Goal: Information Seeking & Learning: Learn about a topic

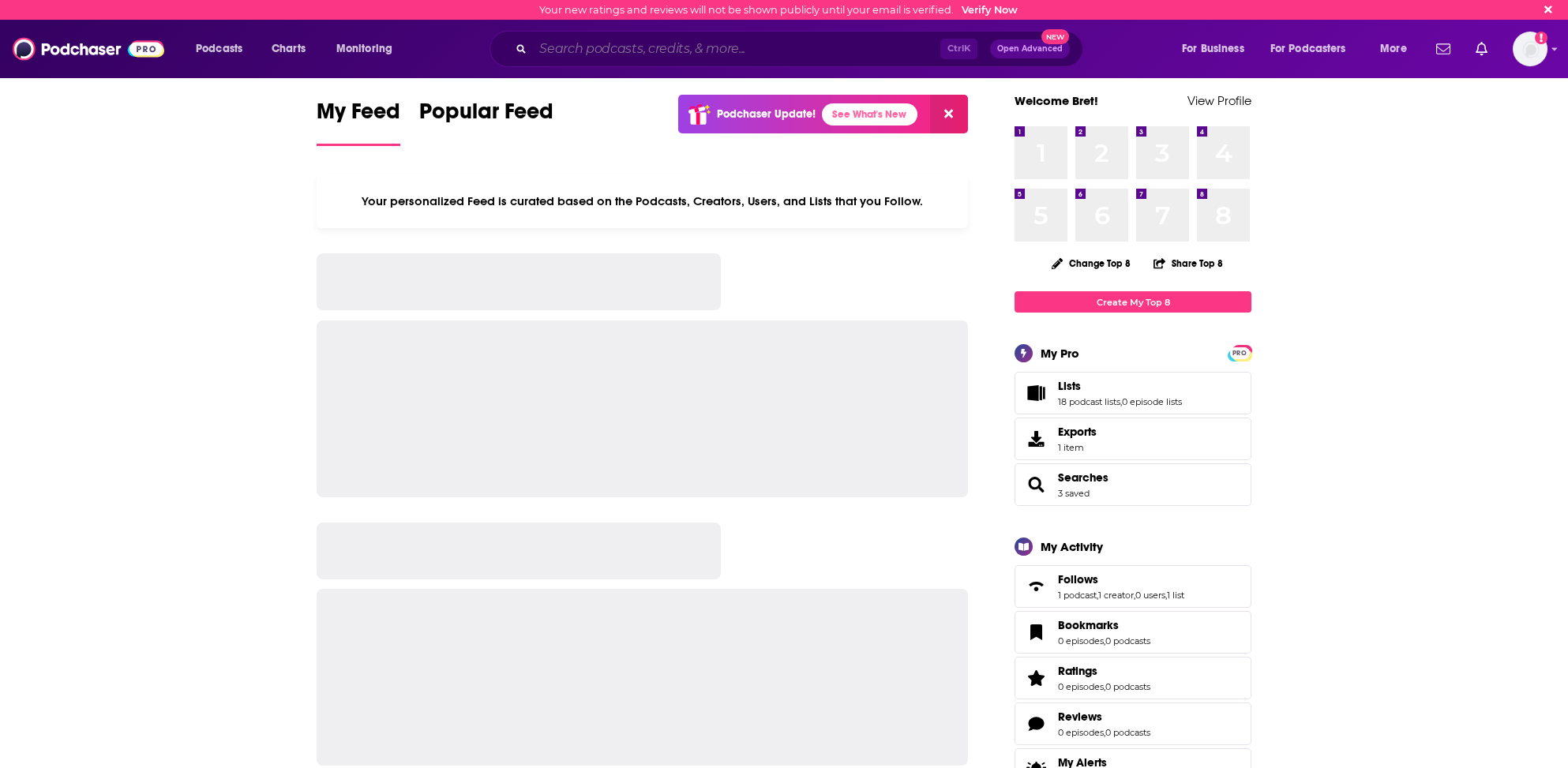
click at [578, 50] on input "Search podcasts, credits, & more..." at bounding box center [736, 49] width 407 height 26
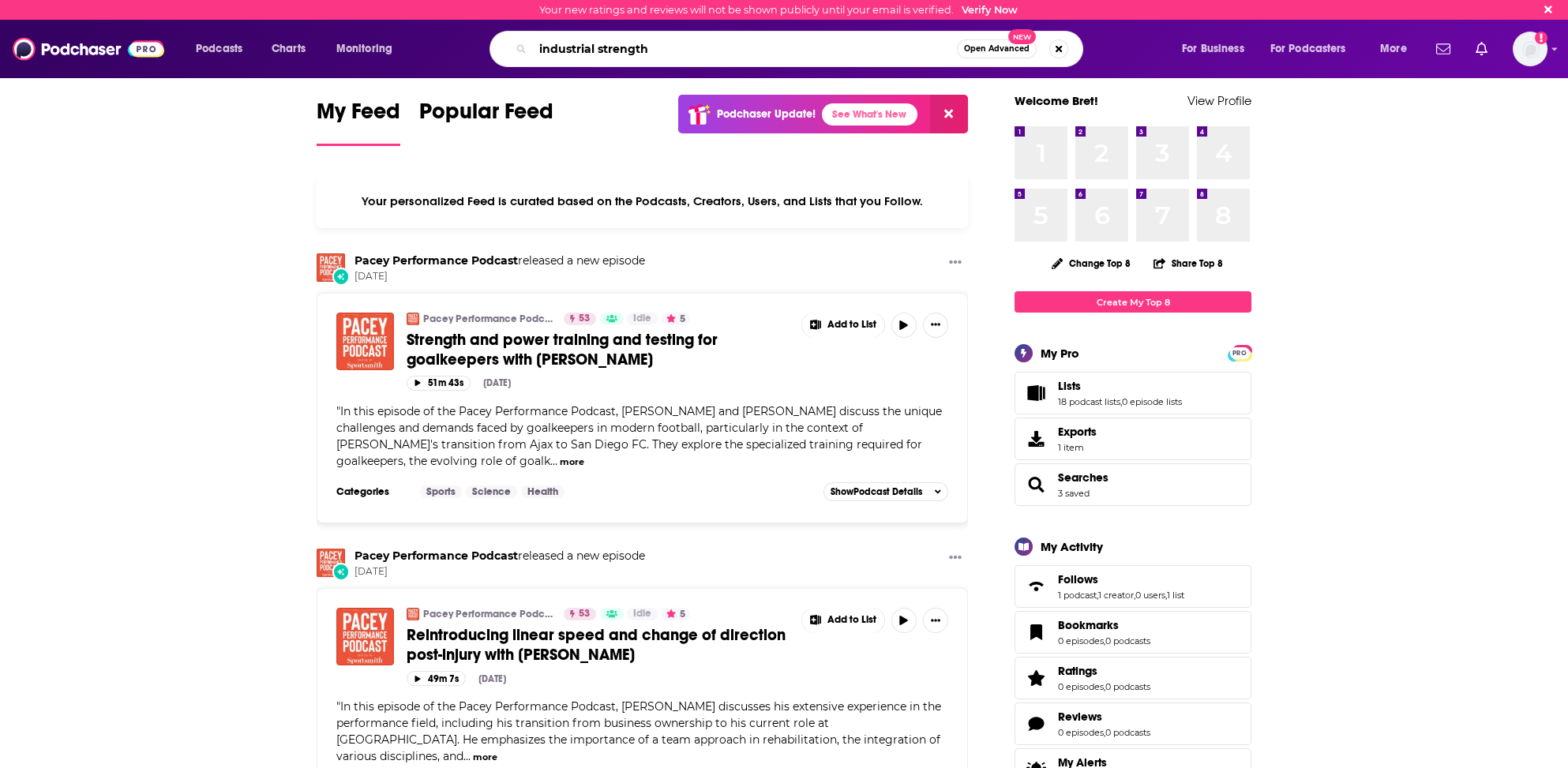
type input "industrial strength"
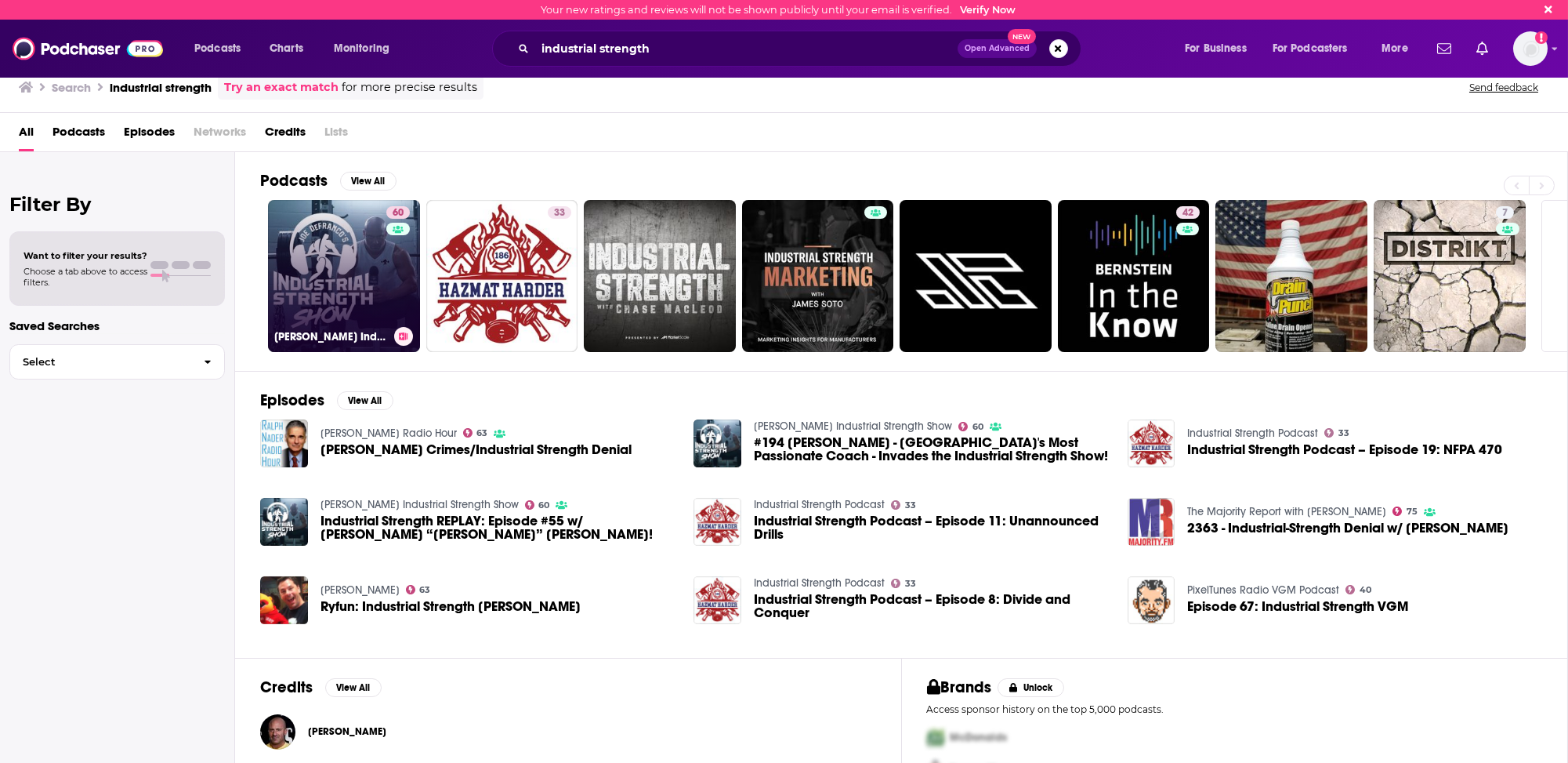
click at [358, 309] on link "60 [PERSON_NAME] Industrial Strength Show" at bounding box center [344, 276] width 152 height 152
